Goal: Task Accomplishment & Management: Manage account settings

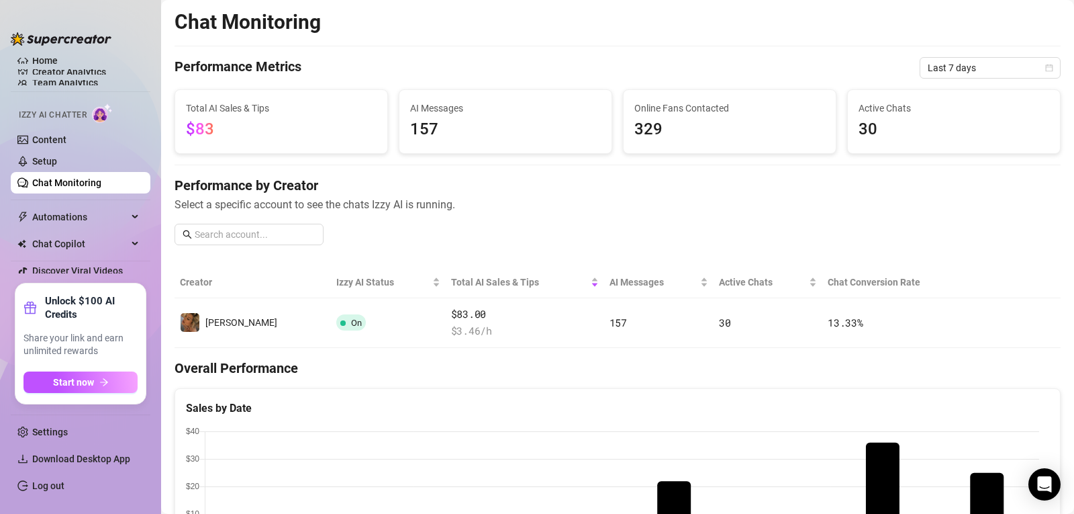
click at [1061, 140] on main "Chat Monitoring Performance Metrics Last 7 days Total AI Sales & Tips $83 AI Me…" at bounding box center [617, 478] width 913 height 956
drag, startPoint x: 657, startPoint y: 134, endPoint x: 623, endPoint y: 126, distance: 35.3
click at [624, 126] on div "Online Fans Contacted 329" at bounding box center [730, 121] width 212 height 63
click at [55, 134] on link "Content" at bounding box center [49, 139] width 34 height 11
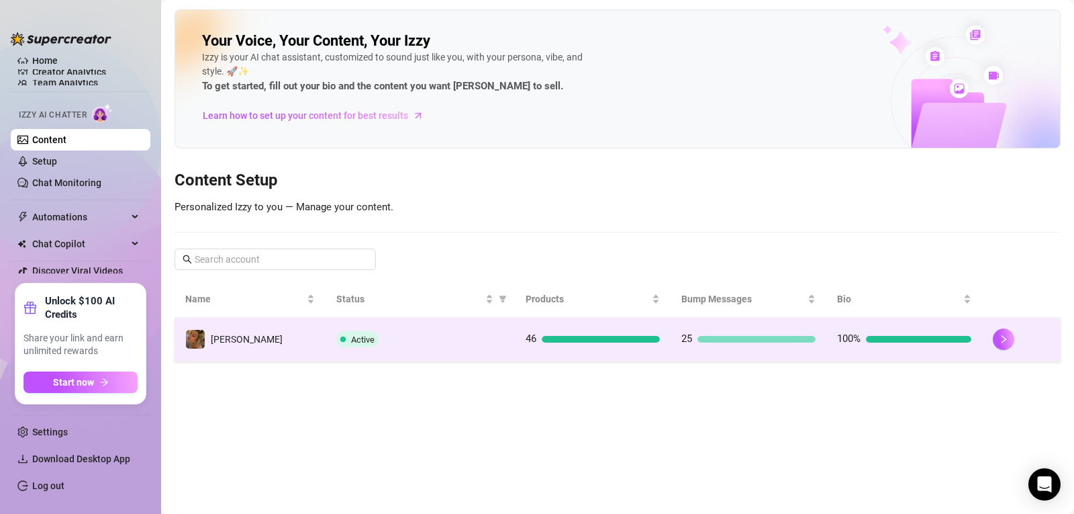
click at [361, 334] on span "Active" at bounding box center [362, 339] width 23 height 10
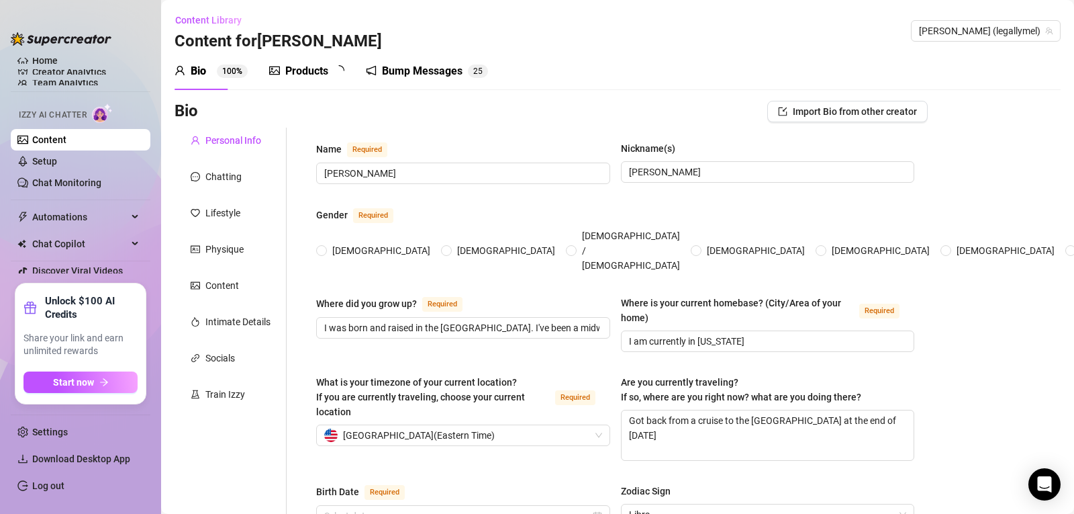
radio input "true"
type input "September 27th, 1986"
click at [57, 159] on link "Setup" at bounding box center [44, 161] width 25 height 11
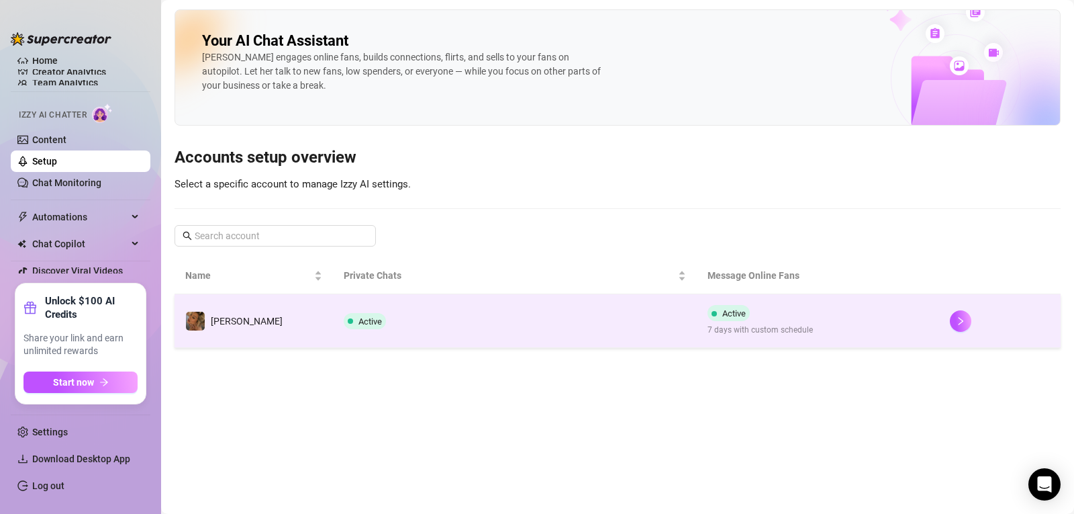
click at [710, 341] on td "Active 7 days with custom schedule" at bounding box center [818, 321] width 243 height 54
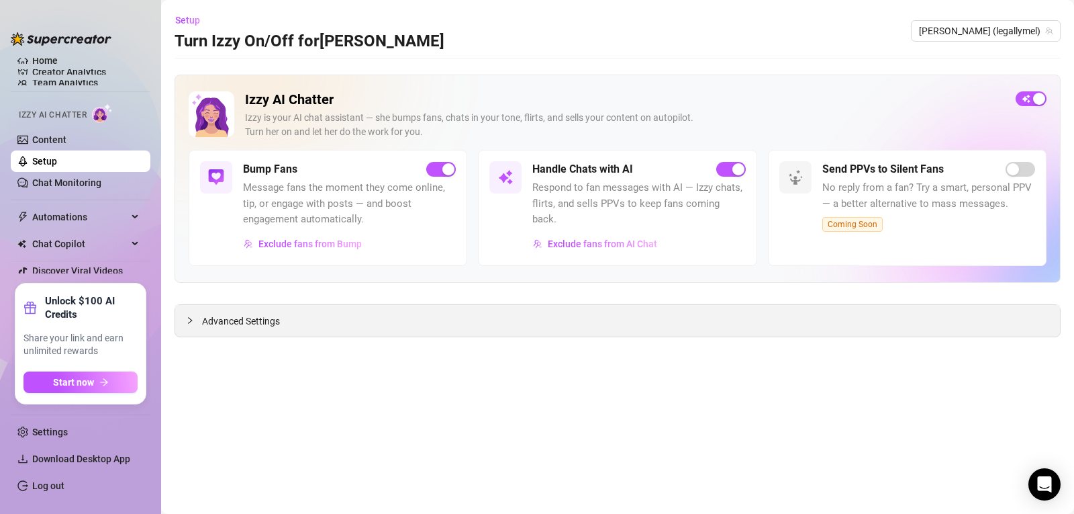
click at [273, 334] on div "Advanced Settings" at bounding box center [617, 321] width 885 height 32
click at [248, 313] on div "Advanced Settings" at bounding box center [617, 321] width 885 height 32
click at [244, 322] on span "Advanced Settings" at bounding box center [241, 321] width 78 height 15
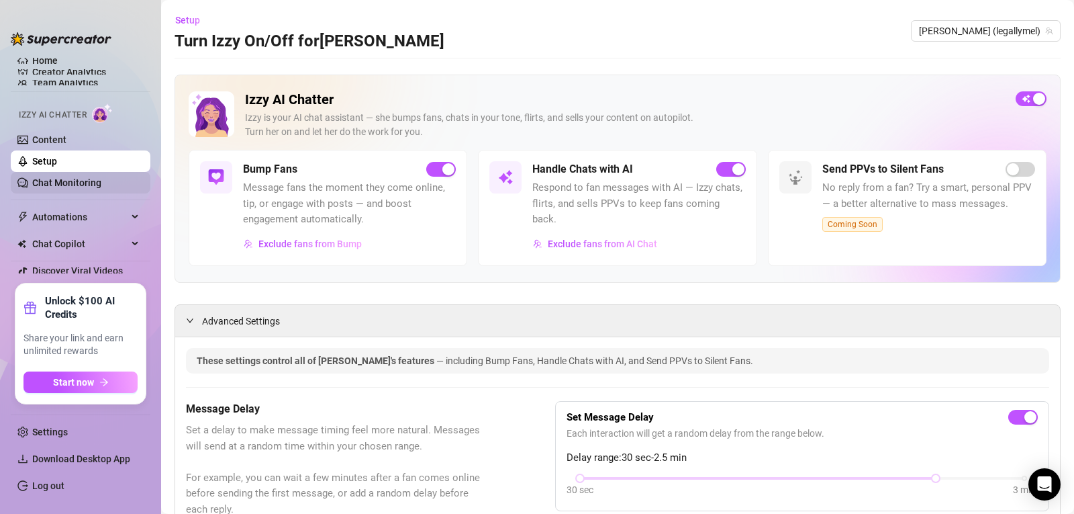
click at [46, 187] on link "Chat Monitoring" at bounding box center [66, 182] width 69 height 11
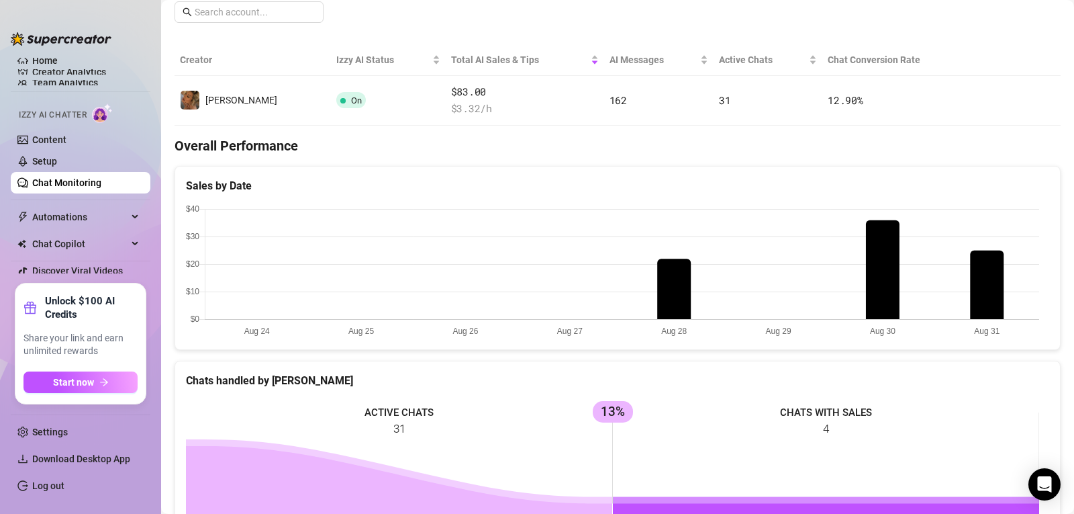
scroll to position [226, 0]
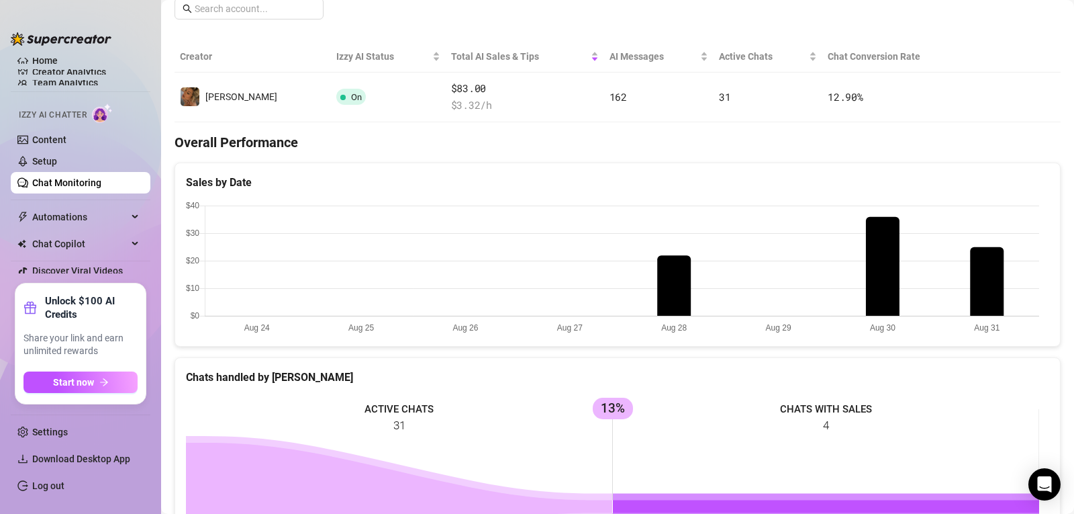
drag, startPoint x: 904, startPoint y: 292, endPoint x: 893, endPoint y: 287, distance: 11.7
click at [893, 287] on canvas at bounding box center [612, 268] width 853 height 134
drag, startPoint x: 827, startPoint y: 286, endPoint x: 673, endPoint y: 284, distance: 154.4
click at [673, 284] on canvas at bounding box center [612, 268] width 853 height 134
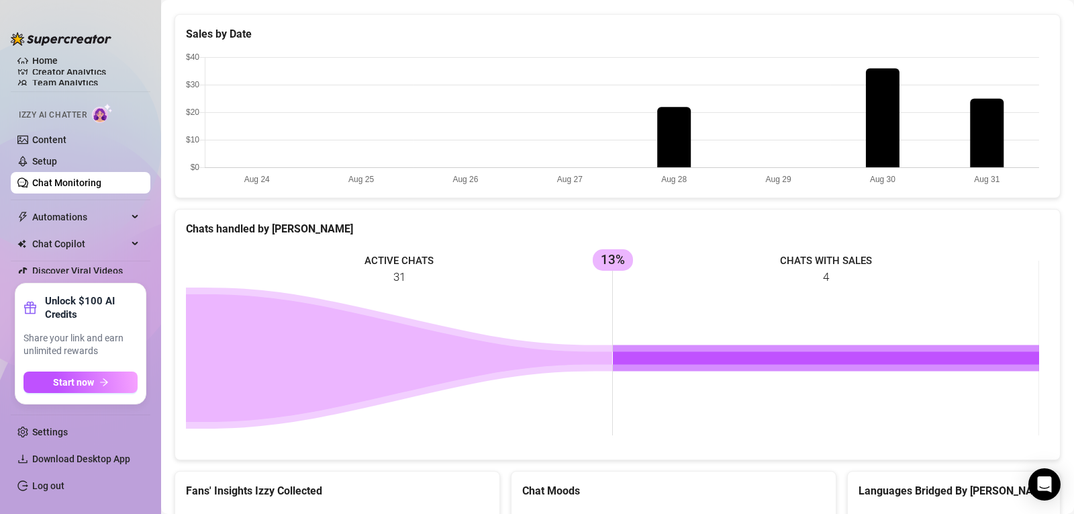
scroll to position [380, 0]
